Goal: Communication & Community: Answer question/provide support

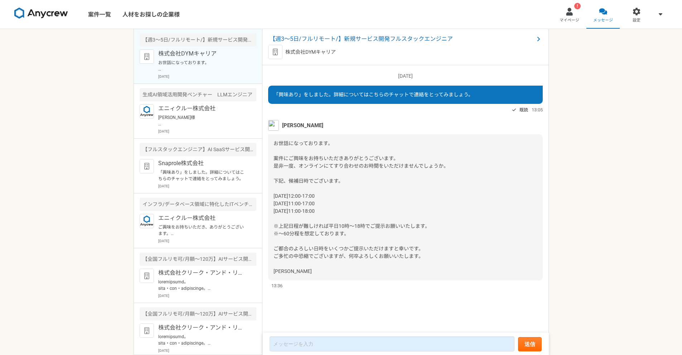
drag, startPoint x: 363, startPoint y: 265, endPoint x: 340, endPoint y: 267, distance: 23.4
click at [340, 267] on div "お世話になっております。 案件にご興味をお持ちいただきありがとうございます。 是非一度、オンラインにてすり合わせのお時間をいただけませんでしょうか。 下記、候…" at bounding box center [405, 207] width 275 height 146
click at [220, 130] on p "[DATE]" at bounding box center [207, 130] width 98 height 5
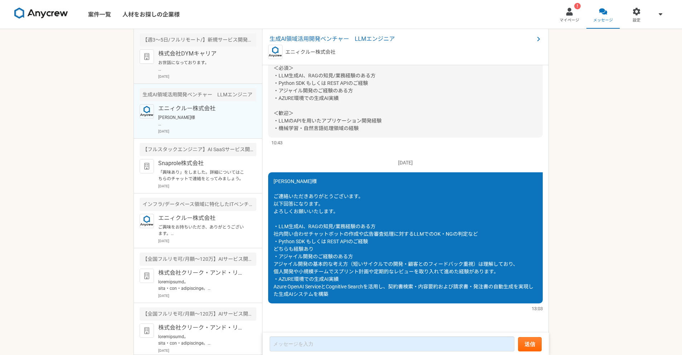
click at [232, 71] on p "お世話になっております。 案件にご興味をお持ちいただきありがとうございます。 是非一度、オンラインにてすり合わせのお時間をいただけませんでしょうか。 下記、候…" at bounding box center [202, 65] width 88 height 13
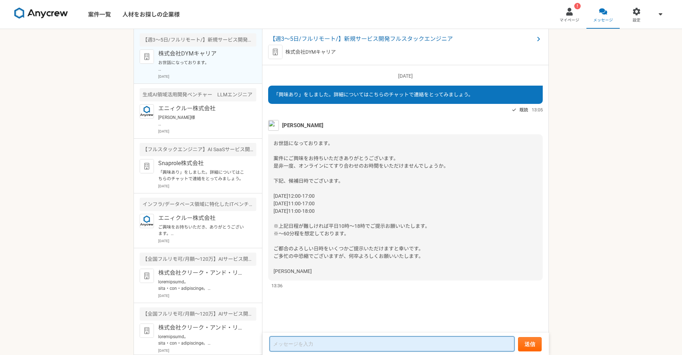
click at [364, 340] on textarea at bounding box center [392, 343] width 245 height 15
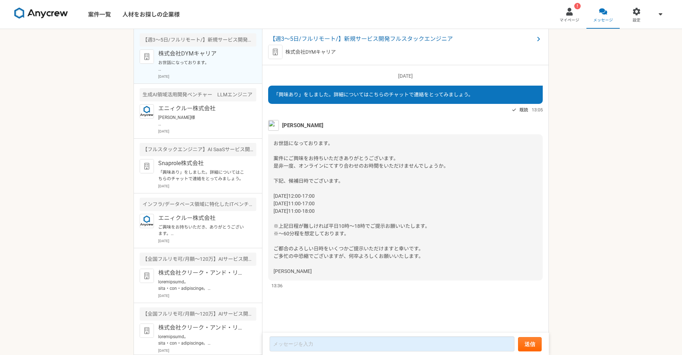
click at [385, 330] on div "2025/10/10（金） 「興味あり」をしました。詳細についてはこちらのチャットで連絡をとってみましょう。 既読 13:05 川瀬智靖 お世話になっておりま…" at bounding box center [405, 199] width 286 height 268
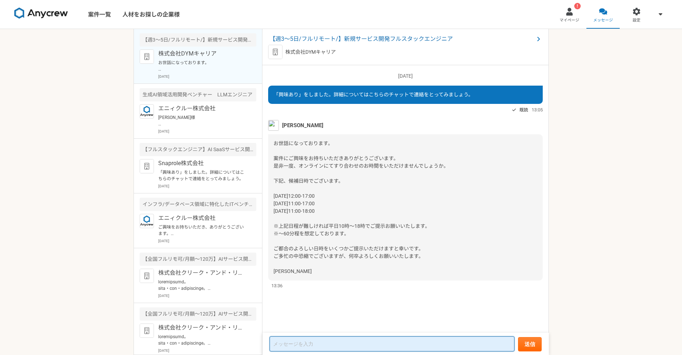
click at [384, 339] on textarea at bounding box center [392, 343] width 245 height 15
type textarea "あ"
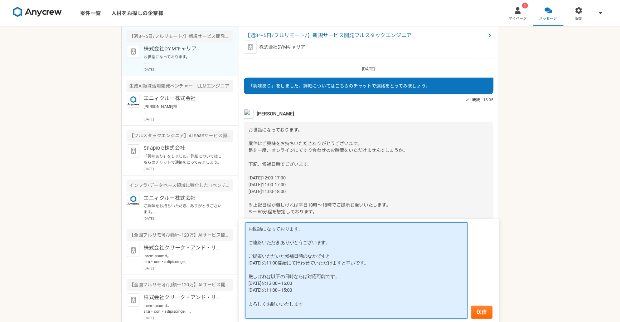
scroll to position [3, 0]
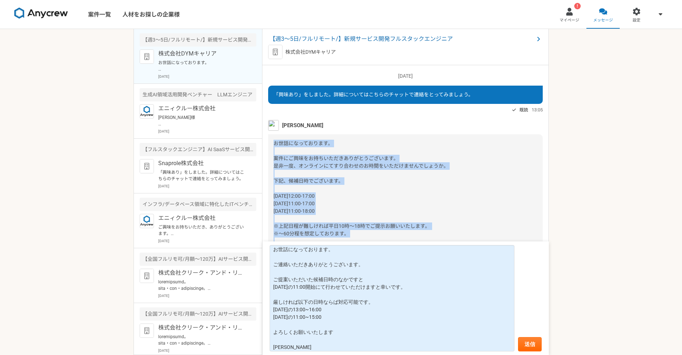
drag, startPoint x: 271, startPoint y: 139, endPoint x: 361, endPoint y: 230, distance: 127.6
click at [361, 230] on div "お世話になっております。 案件にご興味をお持ちいただきありがとうございます。 是非一度、オンラインにてすり合わせのお時間をいただけませんでしょうか。 下記、候…" at bounding box center [405, 207] width 275 height 146
copy span "お世話になっております。 案件にご興味をお持ちいただきありがとうございます。 是非一度、オンラインにてすり合わせのお時間をいただけませんでしょうか。 下記、候…"
click at [663, 163] on div "案件一覧 人材をお探しの企業様 ! マイページ メッセージ 設定 【週3〜5日/フルリモート/】新規サービス開発フルスタックエンジニア 株式会社DYMキャリア…" at bounding box center [341, 177] width 682 height 355
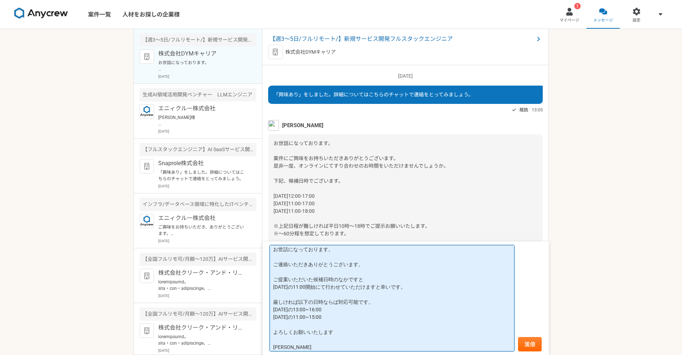
click at [363, 306] on textarea "お世話になっております。 ご連絡いただきありがとうございます。 ご提案いただいた候補日時のなかですと 10/15（水）の11:00開始にて行わせていただけます…" at bounding box center [392, 298] width 245 height 106
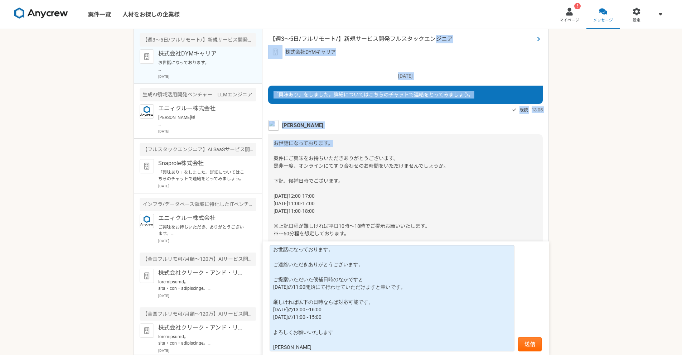
drag, startPoint x: 408, startPoint y: 136, endPoint x: 427, endPoint y: 43, distance: 95.2
click at [427, 43] on article "【週3〜5日/フルリモート/】新規サービス開発フルスタックエンジニア 株式会社DYMキャリア 2025/10/10（金） 「興味あり」をしました。詳細について…" at bounding box center [405, 192] width 286 height 326
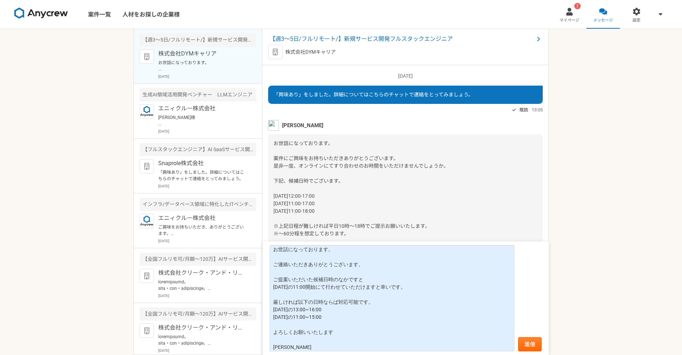
click at [373, 152] on div "お世話になっております。 案件にご興味をお持ちいただきありがとうございます。 是非一度、オンラインにてすり合わせのお時間をいただけませんでしょうか。 下記、候…" at bounding box center [405, 207] width 275 height 146
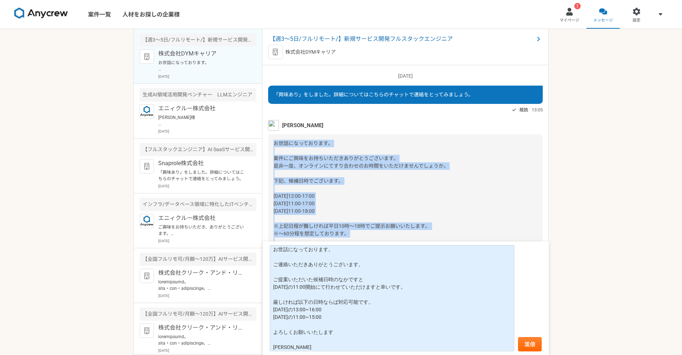
drag, startPoint x: 275, startPoint y: 141, endPoint x: 578, endPoint y: 254, distance: 323.9
click at [578, 254] on div "案件一覧 人材をお探しの企業様 ! マイページ メッセージ 設定 【週3〜5日/フルリモート/】新規サービス開発フルスタックエンジニア 株式会社DYMキャリア…" at bounding box center [341, 177] width 682 height 355
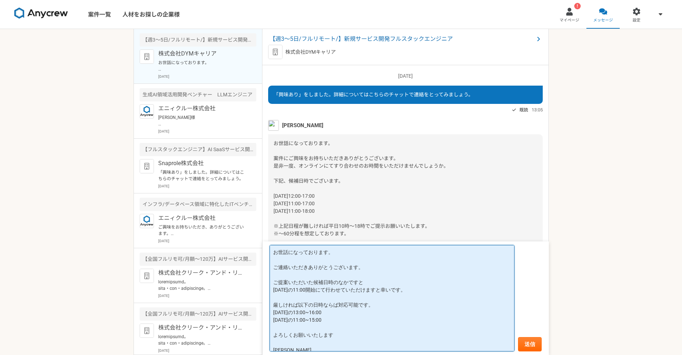
click at [287, 283] on textarea "お世話になっております。 ご連絡いただきありがとうございます。 ご提案いただいた候補日時のなかですと 10/15（水）の11:00開始にて行わせていただけます…" at bounding box center [392, 298] width 245 height 106
click at [391, 332] on textarea "お世話になっております。 ご連絡いただきありがとうございます。 ご提案いただいた候補日時のなかですと 10/15（水）の11:00開始にて行わせていただけます…" at bounding box center [392, 298] width 245 height 106
click at [305, 312] on textarea "お世話になっております。 ご連絡いただきありがとうございます。 ご提案いただいた候補日時のなかですと 10/15（水）の11:00開始にて行わせていただけます…" at bounding box center [392, 298] width 245 height 106
type textarea "お世話になっております。 ご連絡いただきありがとうございます。 ご提案いただいた候補日時のなかですと 10/15（水）の11:00開始にて行わせていただけます…"
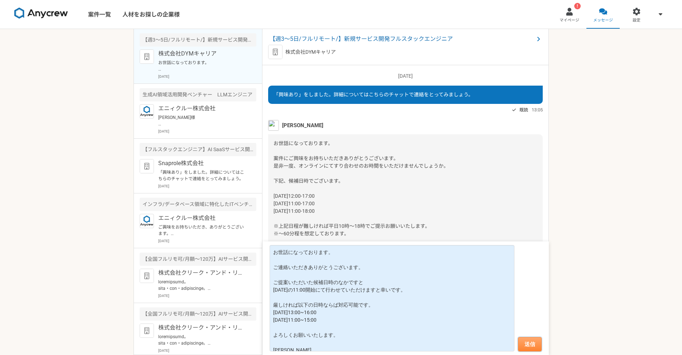
click at [530, 344] on button "送信" at bounding box center [530, 344] width 24 height 14
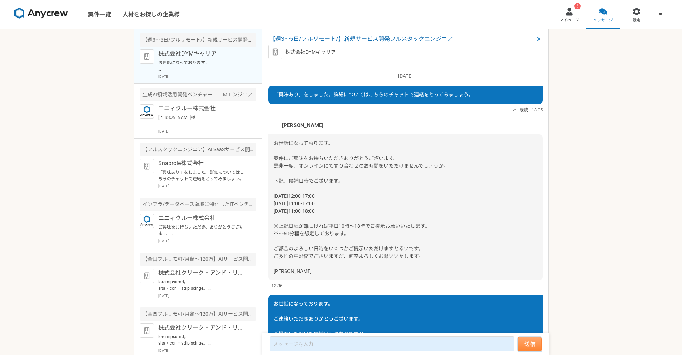
scroll to position [107, 0]
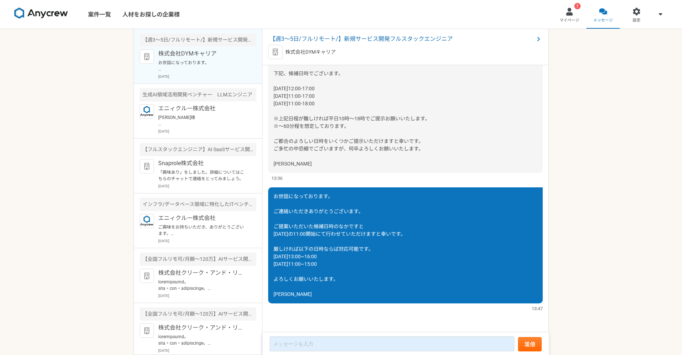
click at [178, 56] on p "株式会社DYMキャリア" at bounding box center [202, 53] width 88 height 9
click at [323, 39] on span "【週3〜5日/フルリモート/】新規サービス開発フルスタックエンジニア" at bounding box center [402, 39] width 264 height 9
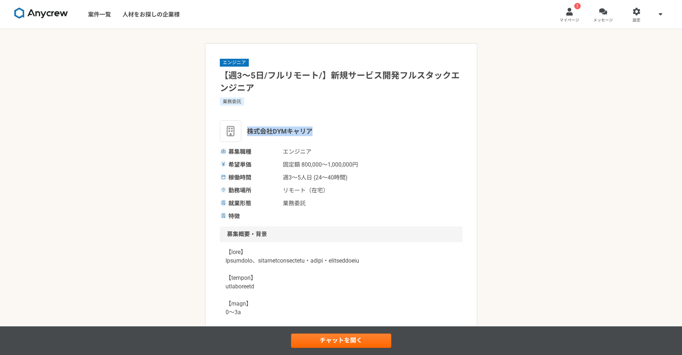
drag, startPoint x: 246, startPoint y: 128, endPoint x: 344, endPoint y: 131, distance: 98.1
click at [344, 131] on div "株式会社DYMキャリア" at bounding box center [341, 130] width 243 height 21
copy span "株式会社DYMキャリア"
click at [569, 13] on div at bounding box center [569, 12] width 8 height 8
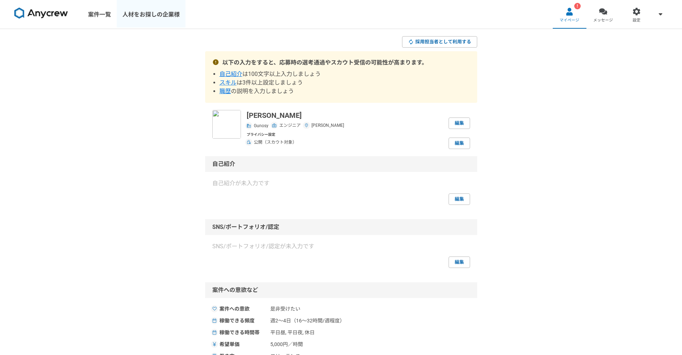
click at [167, 14] on link "人材をお探しの企業様" at bounding box center [151, 14] width 69 height 29
drag, startPoint x: 166, startPoint y: 131, endPoint x: 180, endPoint y: 125, distance: 15.8
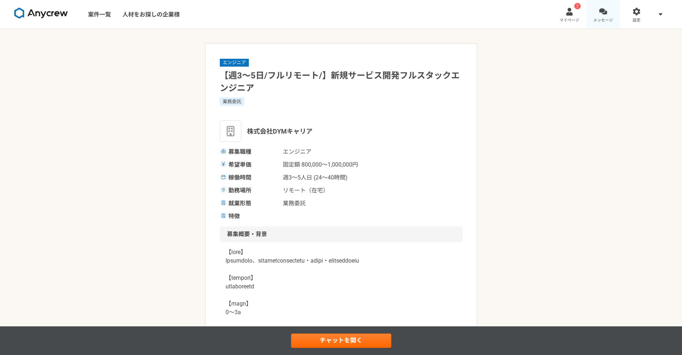
click at [601, 18] on span "メッセージ" at bounding box center [603, 21] width 20 height 6
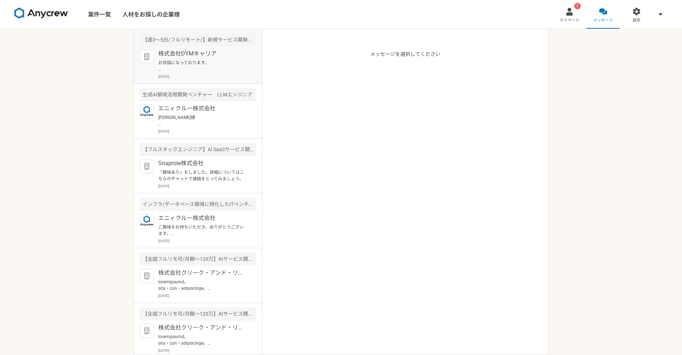
click at [215, 70] on p "お世話になっております。 ご連絡いただきありがとうございます。 ご提案いただいた候補日時のなかですと 10/15（水）の11:00開始にて行わせていただけます…" at bounding box center [202, 65] width 88 height 13
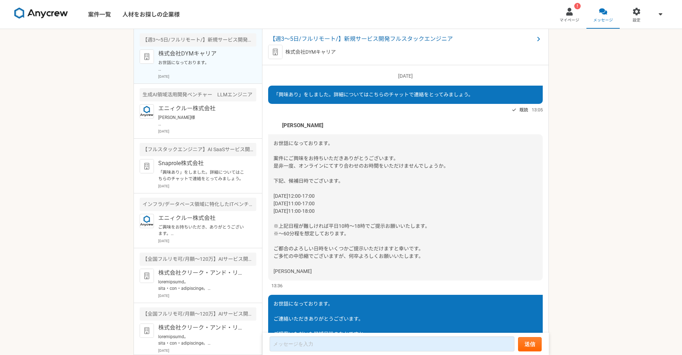
scroll to position [109, 0]
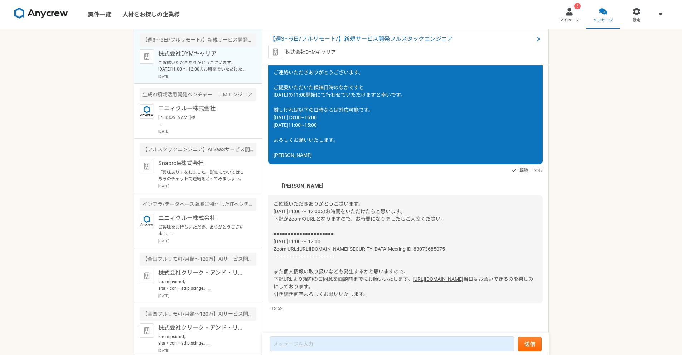
scroll to position [269, 0]
drag, startPoint x: 548, startPoint y: 301, endPoint x: 545, endPoint y: 309, distance: 9.2
click at [545, 309] on div "2025/10/10（金） 「興味あり」をしました。詳細についてはこちらのチャットで連絡をとってみましょう。 既読 13:05 川瀬智靖 お世話になっておりま…" at bounding box center [405, 199] width 286 height 268
click at [625, 275] on div "案件一覧 人材をお探しの企業様 ! マイページ メッセージ 設定 【週3〜5日/フルリモート/】新規サービス開発フルスタックエンジニア 株式会社DYMキャリア…" at bounding box center [341, 177] width 682 height 355
click at [340, 33] on div "【週3〜5日/フルリモート/】新規サービス開発フルスタックエンジニア 株式会社DYMキャリア" at bounding box center [405, 47] width 286 height 36
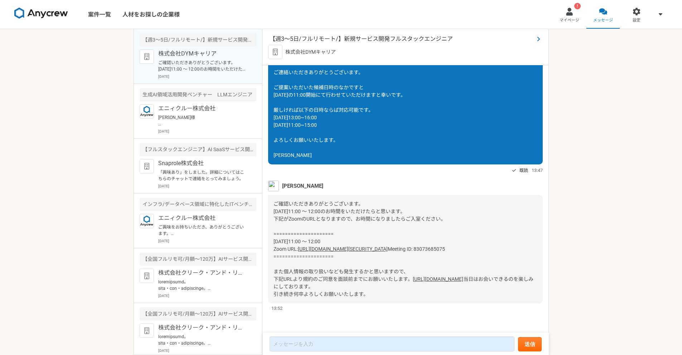
click at [339, 38] on span "【週3〜5日/フルリモート/】新規サービス開発フルスタックエンジニア" at bounding box center [402, 39] width 264 height 9
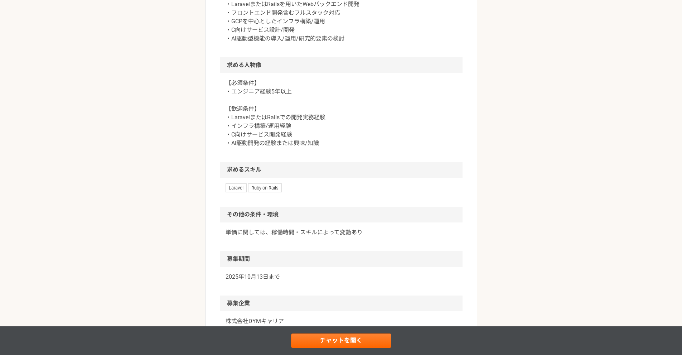
scroll to position [537, 0]
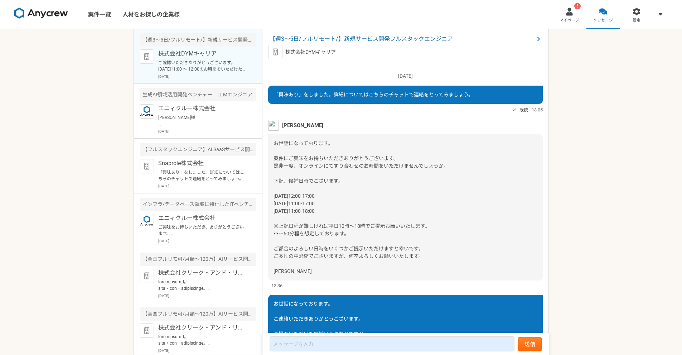
scroll to position [269, 0]
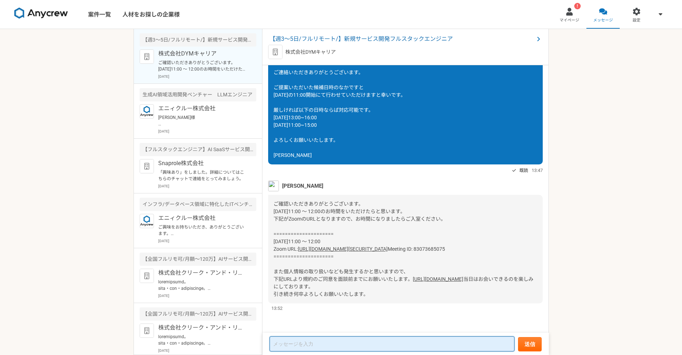
click at [353, 340] on textarea at bounding box center [392, 343] width 245 height 15
type textarea "a"
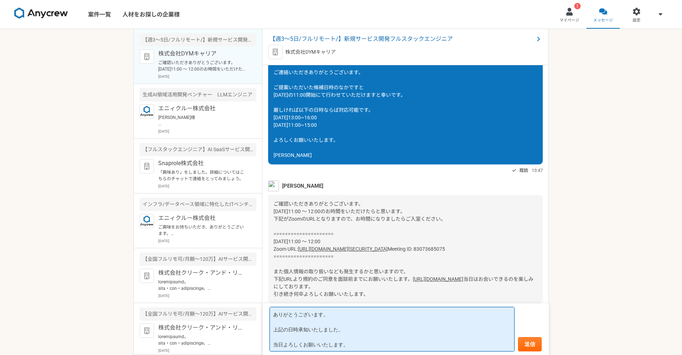
type textarea "ありがとうございます。 上記の日時承知いたしました。 当日よろしくお願いいたします。"
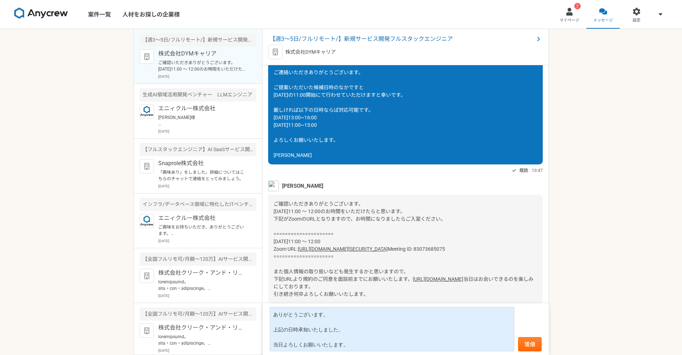
click at [613, 266] on div "案件一覧 人材をお探しの企業様 ! マイページ メッセージ 設定 【週3〜5日/フルリモート/】新規サービス開発フルスタックエンジニア 株式会社DYMキャリア…" at bounding box center [341, 177] width 682 height 355
click at [529, 344] on button "送信" at bounding box center [530, 344] width 24 height 14
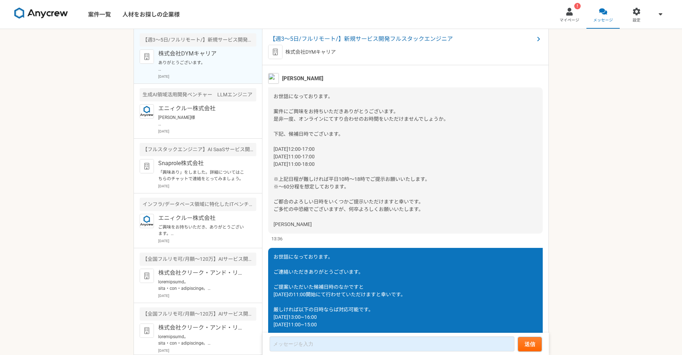
scroll to position [0, 0]
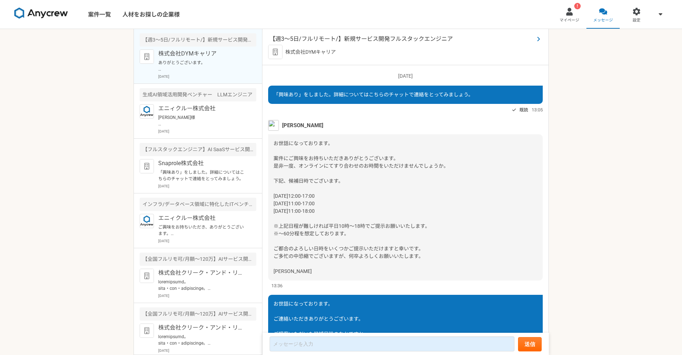
click at [397, 35] on span "【週3〜5日/フルリモート/】新規サービス開発フルスタックエンジニア" at bounding box center [402, 39] width 264 height 9
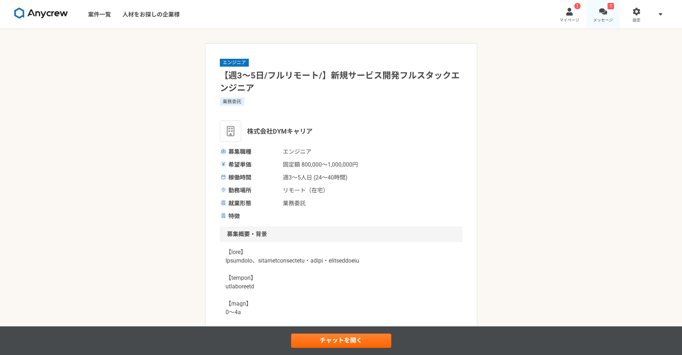
click at [602, 18] on span "メッセージ" at bounding box center [603, 21] width 20 height 6
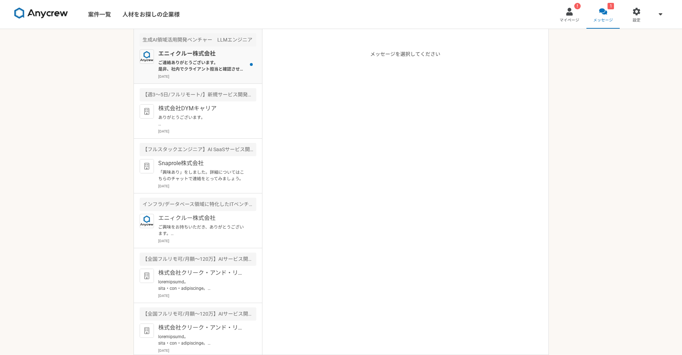
click at [211, 74] on p "[DATE]" at bounding box center [207, 76] width 98 height 5
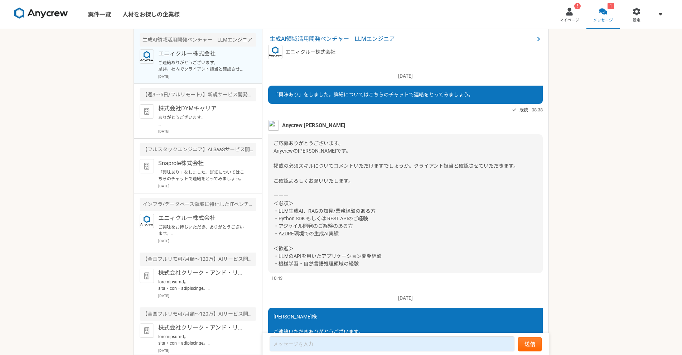
scroll to position [222, 0]
